Goal: Transaction & Acquisition: Purchase product/service

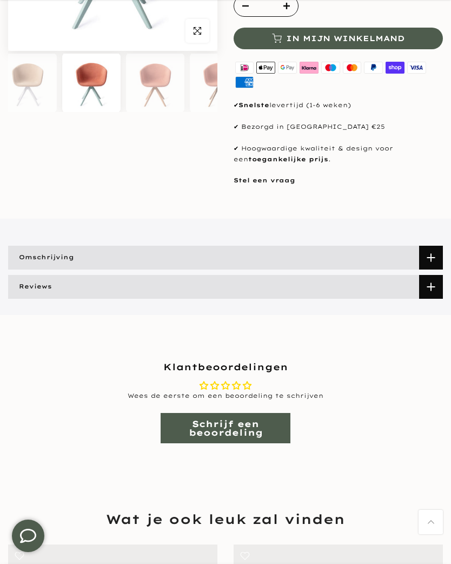
scroll to position [263, 0]
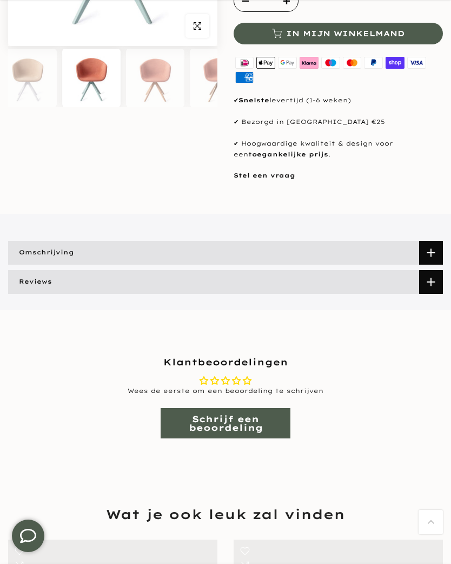
click at [432, 248] on span at bounding box center [431, 253] width 24 height 24
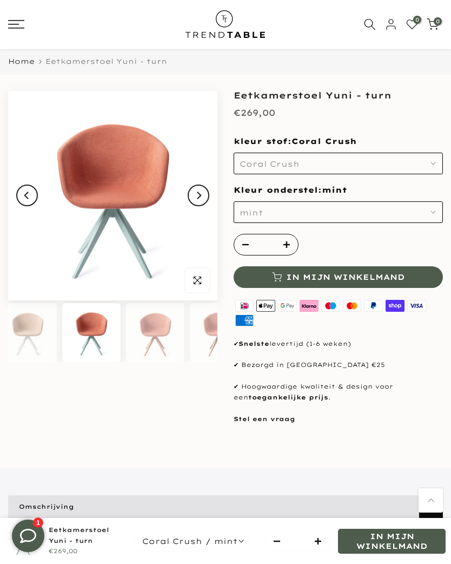
scroll to position [0, 0]
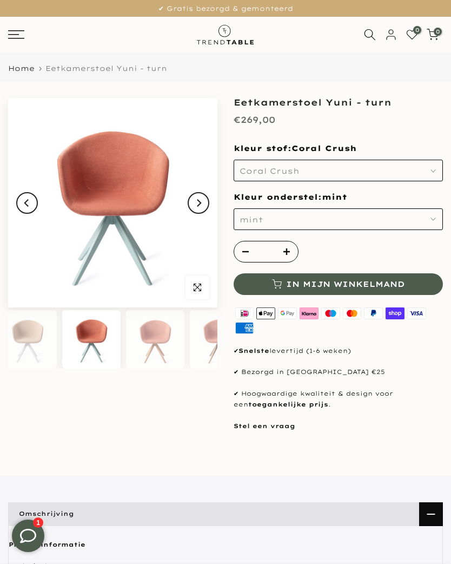
click at [204, 195] on button "Next" at bounding box center [199, 203] width 22 height 22
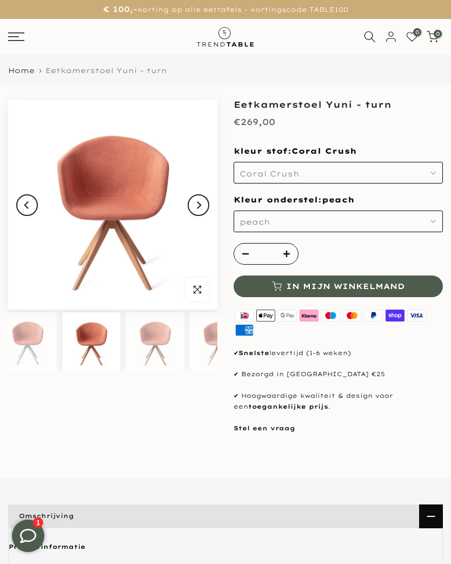
click at [202, 202] on button "Next" at bounding box center [199, 205] width 22 height 22
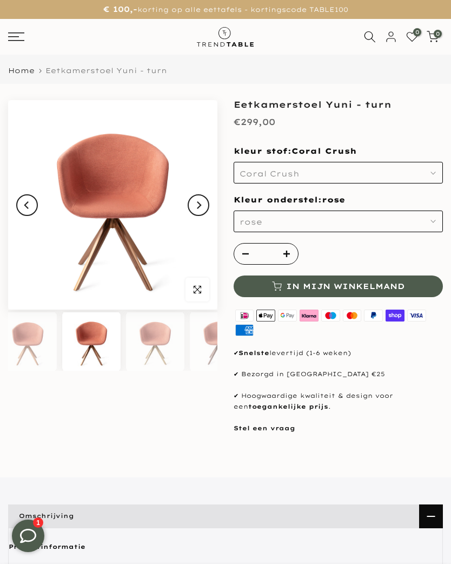
click at [206, 200] on button "Next" at bounding box center [199, 205] width 22 height 22
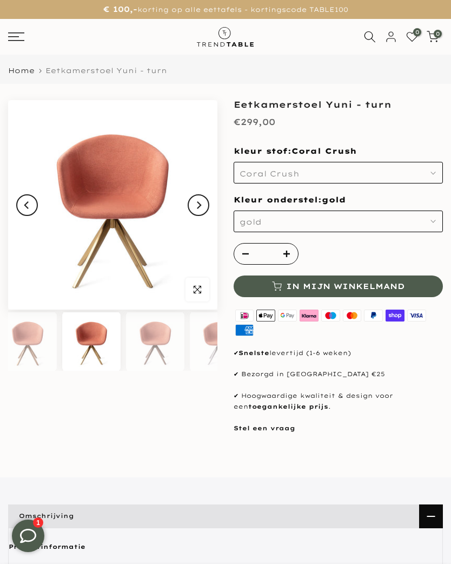
click at [206, 203] on button "Next" at bounding box center [199, 205] width 22 height 22
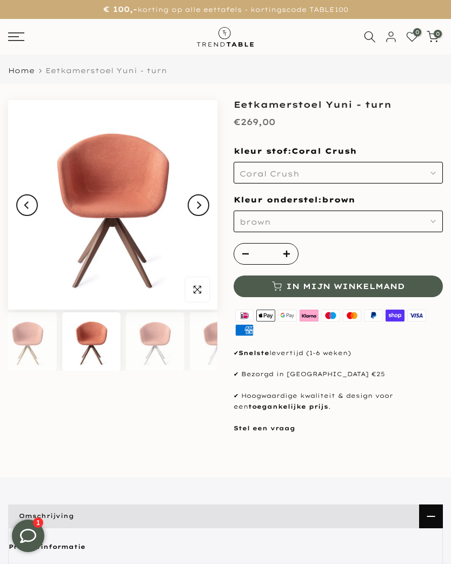
click at [204, 203] on button "Next" at bounding box center [199, 205] width 22 height 22
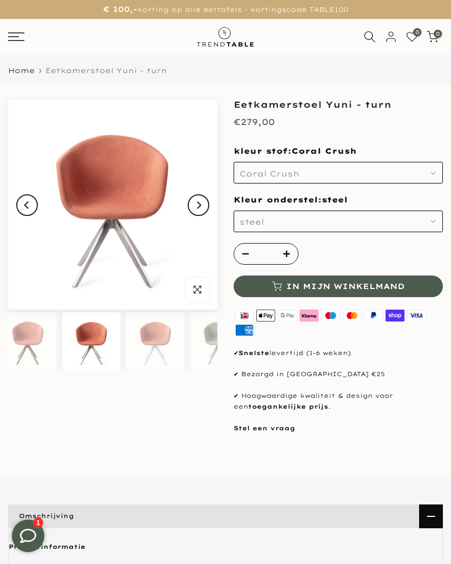
click at [206, 204] on button "Next" at bounding box center [199, 205] width 22 height 22
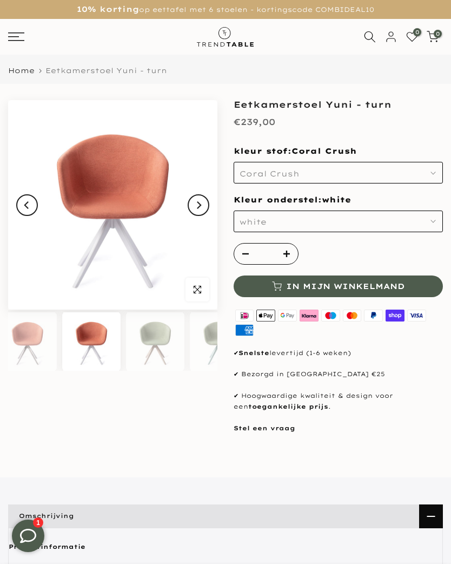
click at [206, 203] on button "Next" at bounding box center [199, 205] width 22 height 22
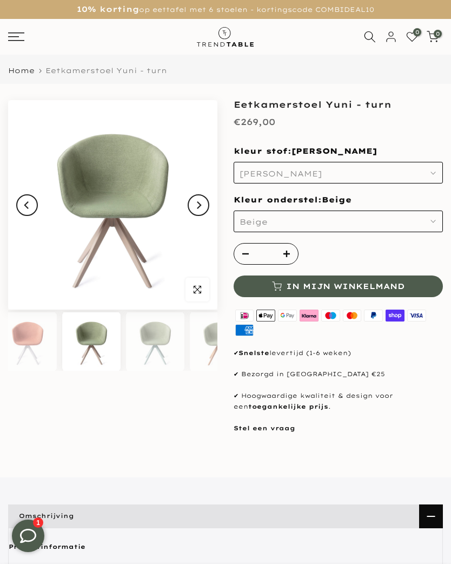
click at [203, 204] on button "Next" at bounding box center [199, 205] width 22 height 22
click at [207, 204] on button "Next" at bounding box center [199, 205] width 22 height 22
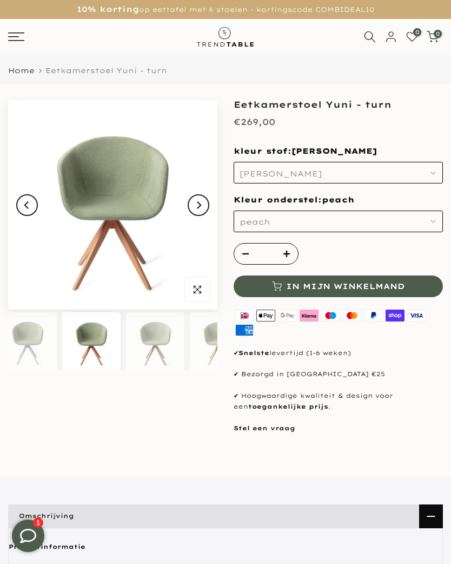
click at [207, 204] on button "Next" at bounding box center [199, 205] width 22 height 22
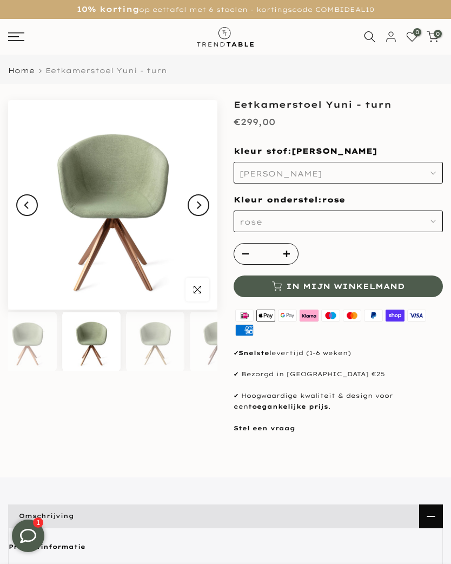
click at [207, 204] on button "Next" at bounding box center [199, 205] width 22 height 22
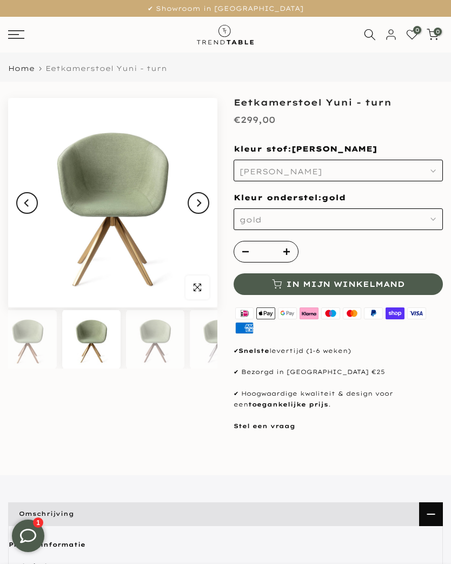
click at [207, 203] on button "Next" at bounding box center [199, 203] width 22 height 22
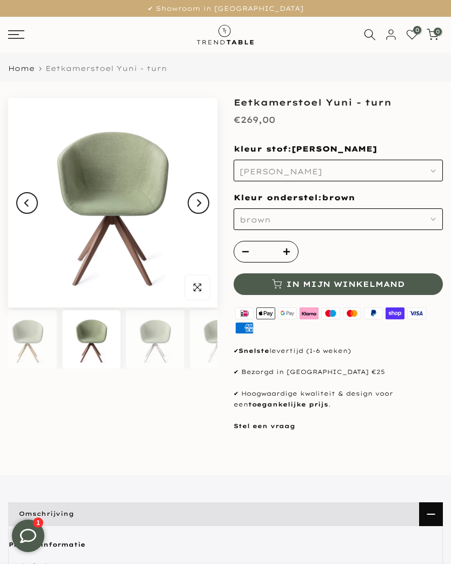
click at [207, 202] on button "Next" at bounding box center [199, 203] width 22 height 22
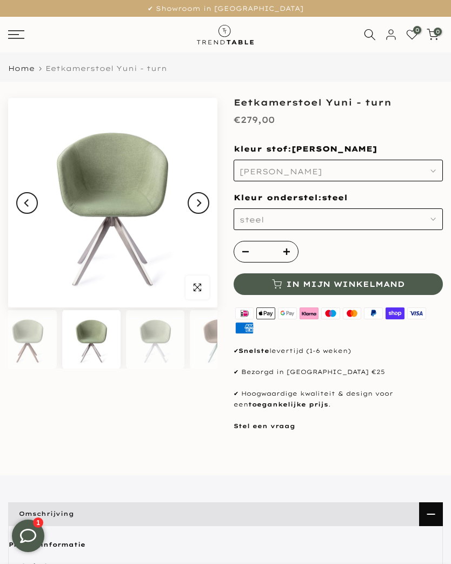
click at [206, 200] on button "Next" at bounding box center [199, 203] width 22 height 22
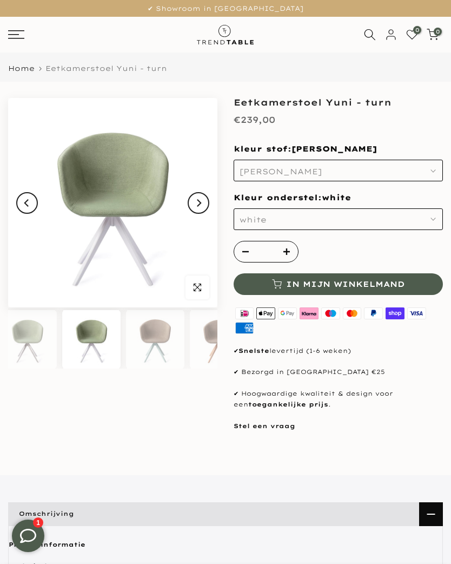
click at [204, 201] on button "Next" at bounding box center [199, 203] width 22 height 22
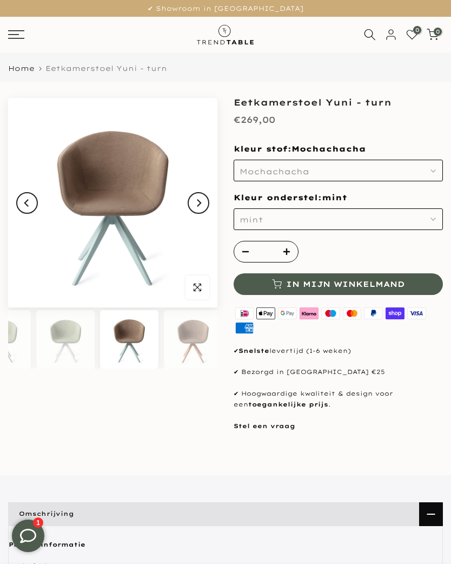
scroll to position [0, 1668]
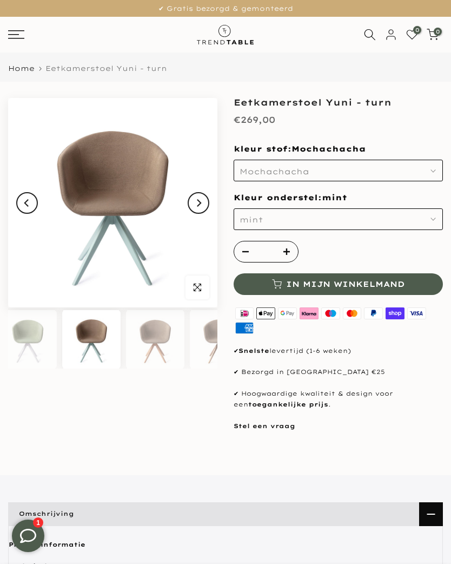
click at [204, 200] on button "Next" at bounding box center [199, 203] width 22 height 22
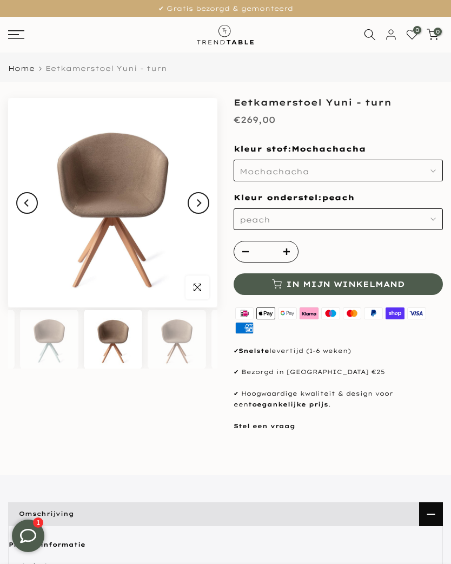
click at [204, 200] on button "Next" at bounding box center [199, 203] width 22 height 22
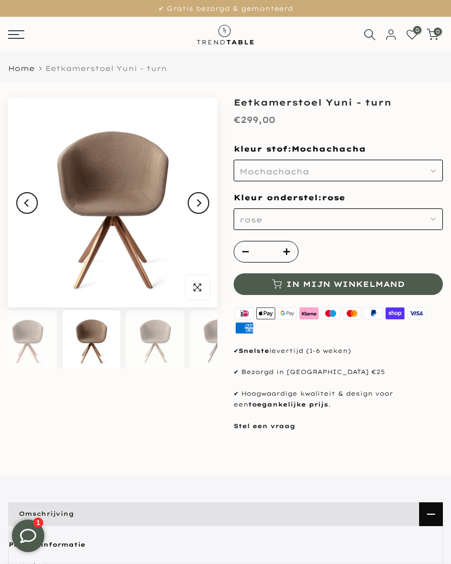
click at [207, 199] on button "Next" at bounding box center [199, 203] width 22 height 22
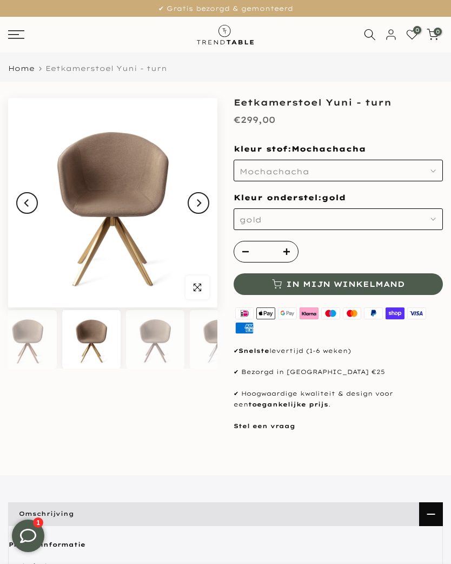
click at [207, 199] on button "Next" at bounding box center [199, 203] width 22 height 22
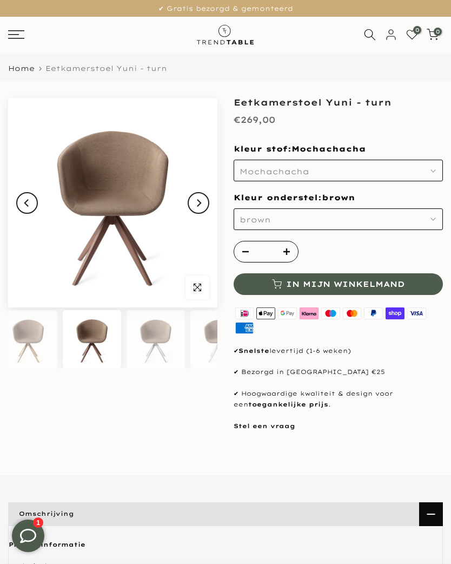
click at [207, 198] on button "Next" at bounding box center [199, 203] width 22 height 22
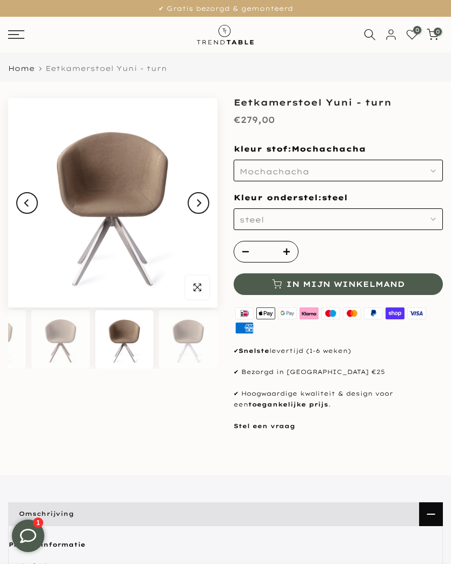
click at [208, 198] on button "Next" at bounding box center [199, 203] width 22 height 22
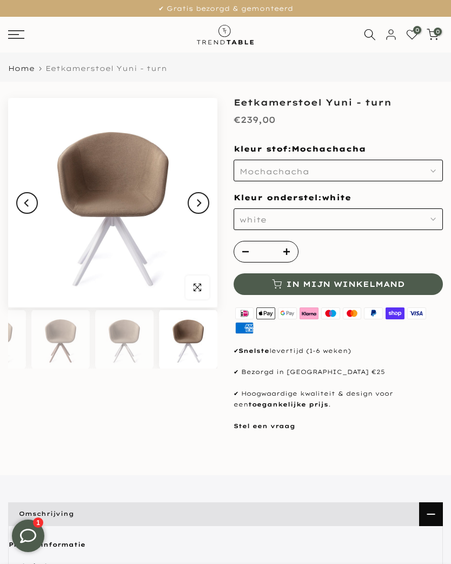
click at [208, 198] on button "Next" at bounding box center [199, 203] width 22 height 22
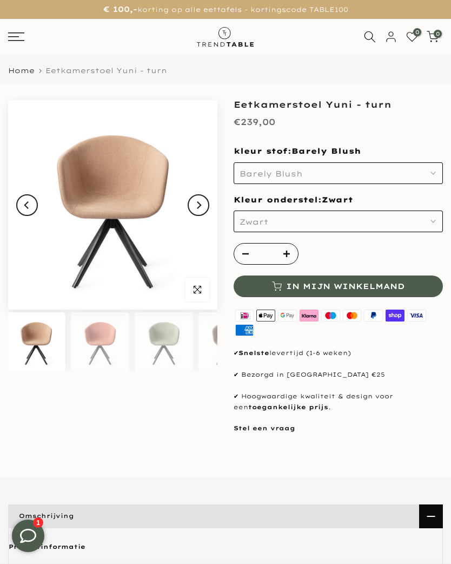
click at [204, 203] on button "Next" at bounding box center [199, 205] width 22 height 22
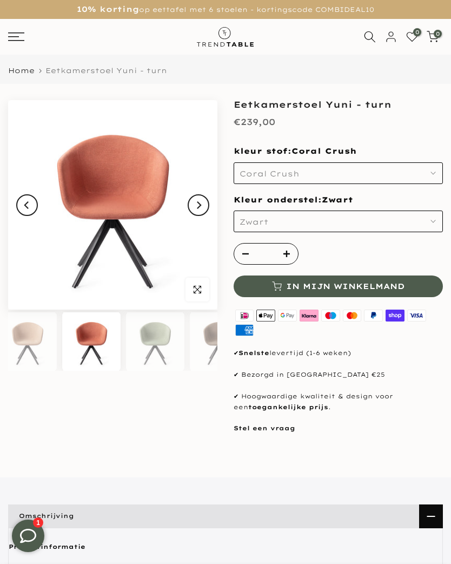
click at [202, 204] on button "Next" at bounding box center [199, 205] width 22 height 22
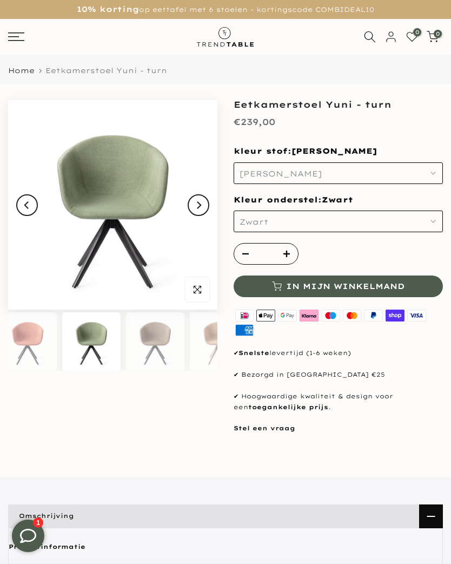
click at [206, 202] on button "Next" at bounding box center [199, 205] width 22 height 22
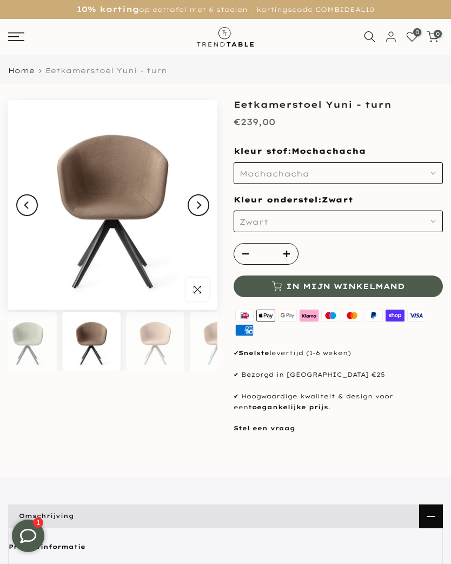
click at [201, 207] on icon "Next" at bounding box center [199, 205] width 8 height 9
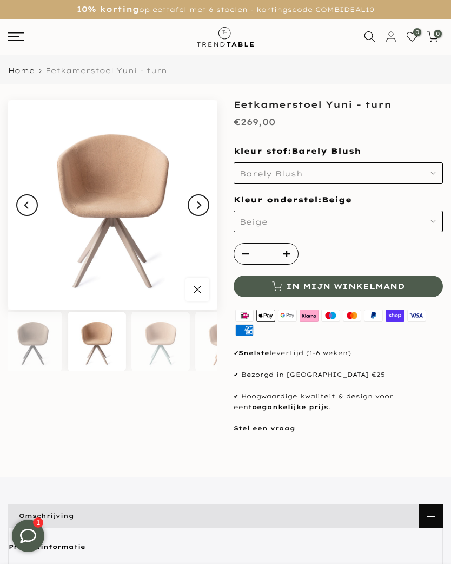
scroll to position [0, 200]
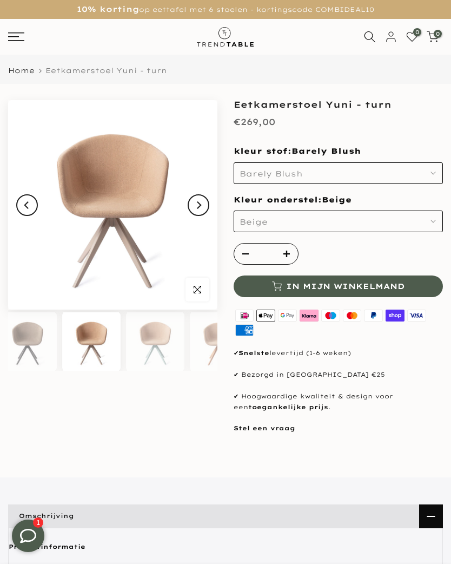
click at [198, 211] on button "Next" at bounding box center [199, 205] width 22 height 22
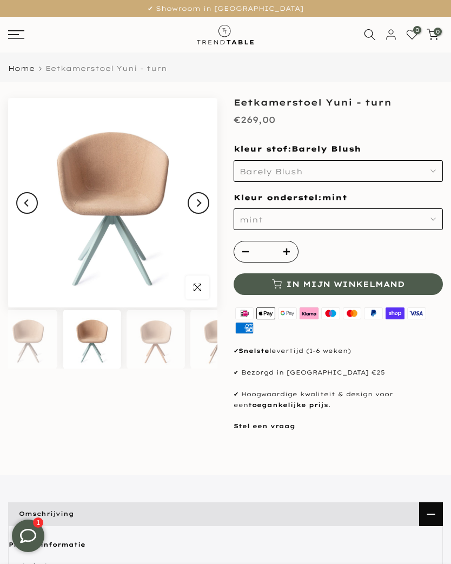
scroll to position [0, 264]
click at [284, 252] on icon "button" at bounding box center [286, 251] width 6 height 6
type input "*"
click at [284, 252] on icon "button" at bounding box center [286, 251] width 6 height 6
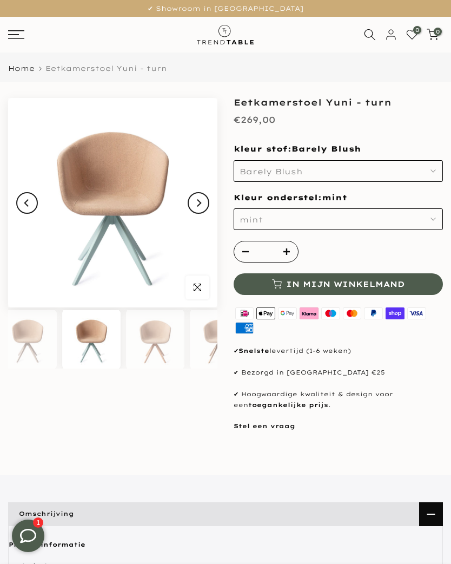
type input "*"
click at [287, 252] on icon "button" at bounding box center [286, 251] width 6 height 6
type input "*"
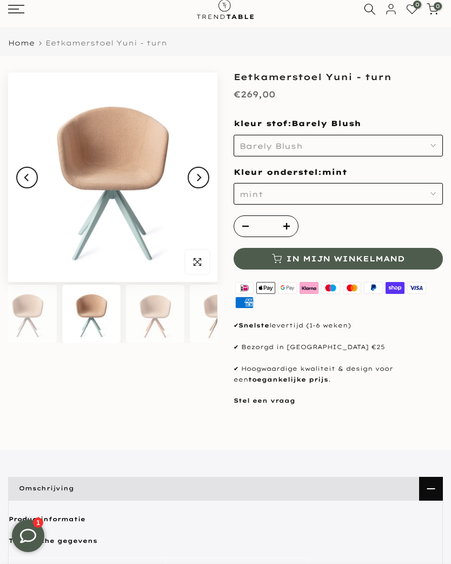
scroll to position [29, 0]
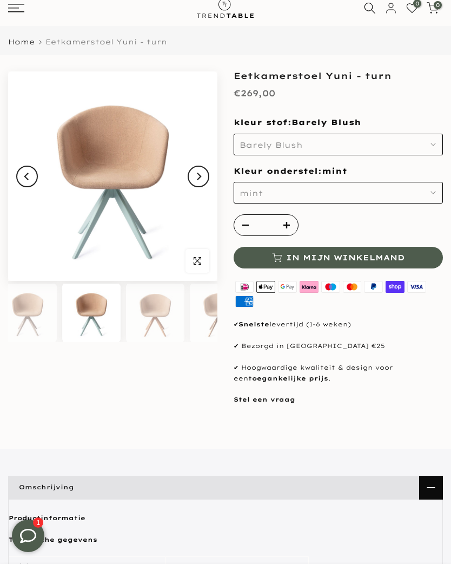
click at [434, 142] on icon "button" at bounding box center [433, 144] width 5 height 5
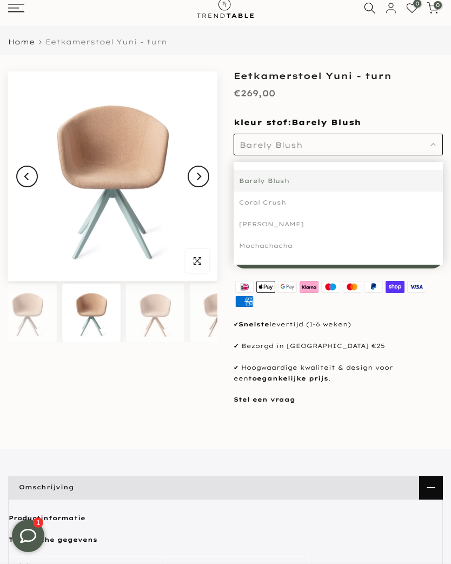
click at [289, 206] on div "Coral Crush" at bounding box center [338, 202] width 209 height 22
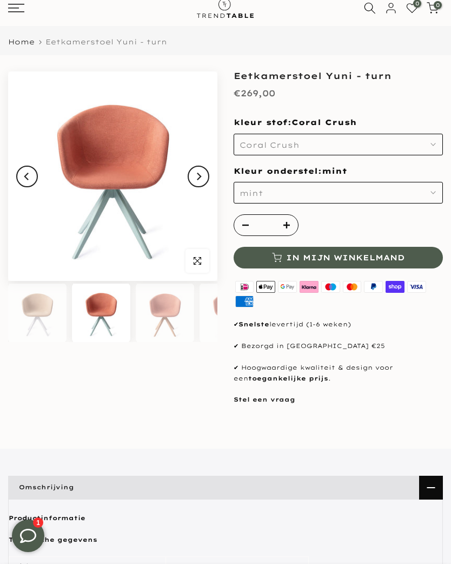
scroll to position [0, 711]
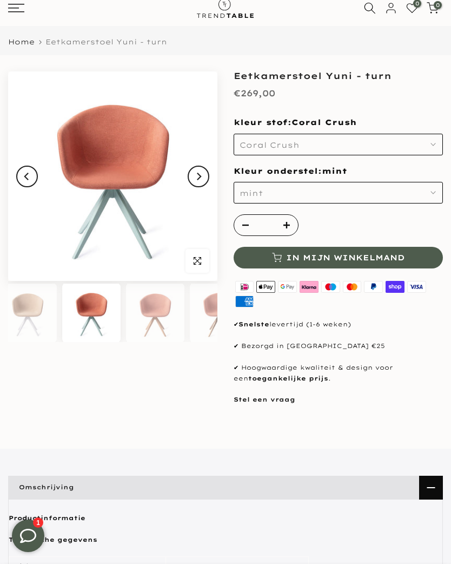
click at [432, 190] on icon "button" at bounding box center [433, 192] width 5 height 5
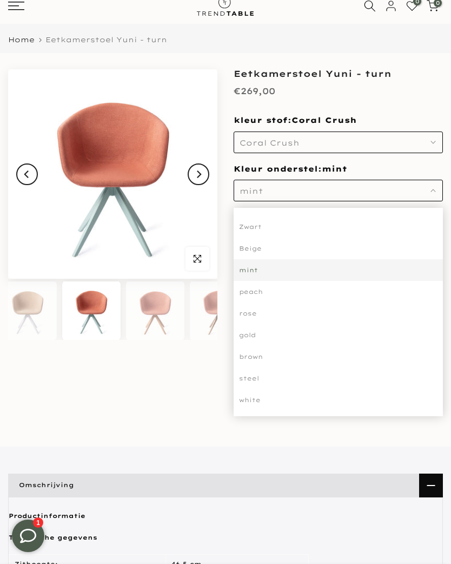
click at [197, 416] on section "Uitverkocht Klik om te vergroten" at bounding box center [225, 537] width 451 height 936
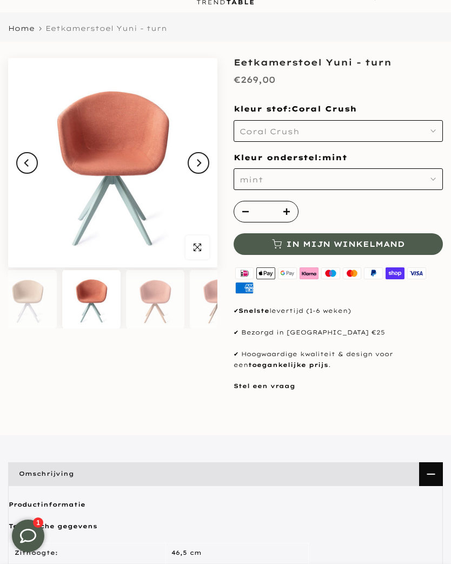
scroll to position [60, 0]
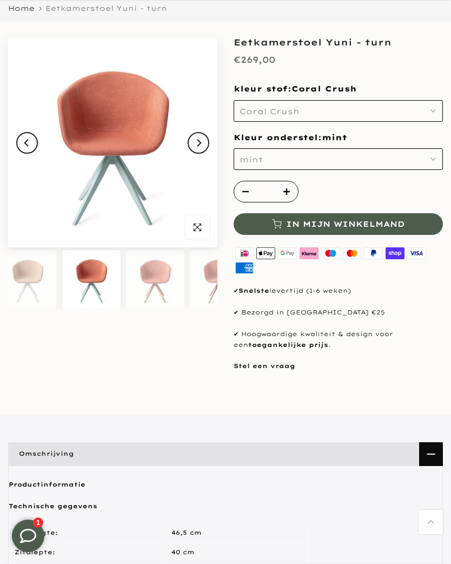
click at [366, 220] on span "In mijn winkelmand" at bounding box center [345, 224] width 118 height 8
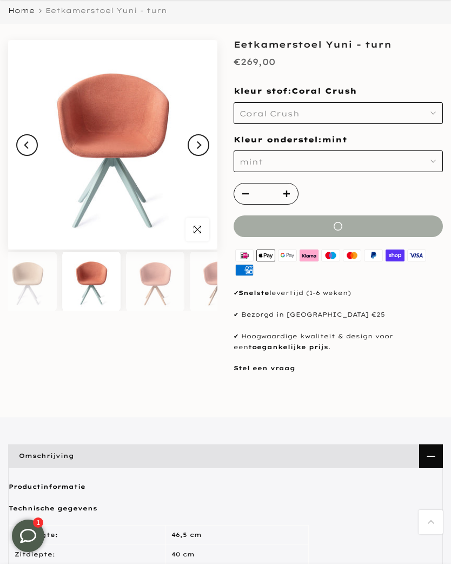
scroll to position [0, 0]
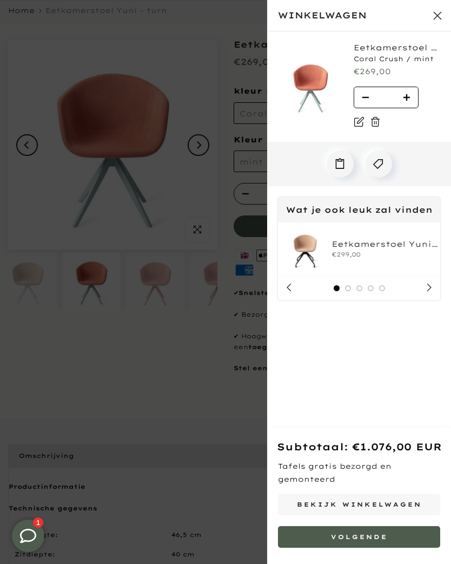
click at [215, 389] on div at bounding box center [225, 282] width 451 height 564
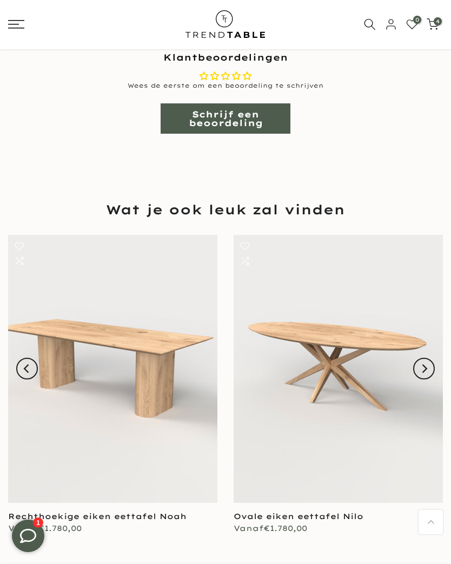
scroll to position [782, 0]
